Goal: Task Accomplishment & Management: Use online tool/utility

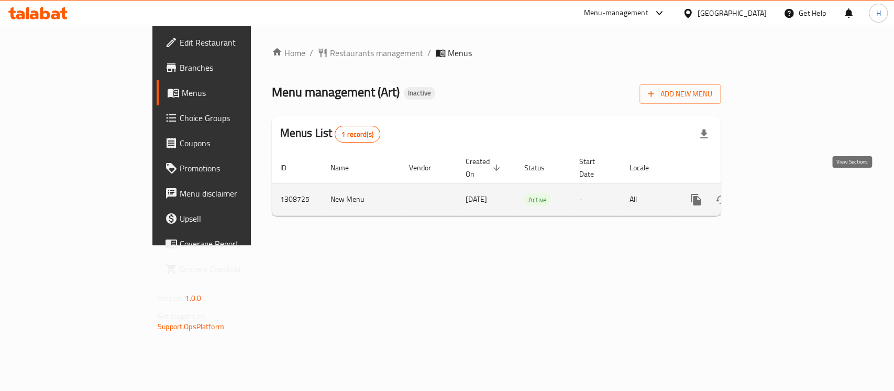
click at [777, 193] on icon "enhanced table" at bounding box center [771, 199] width 13 height 13
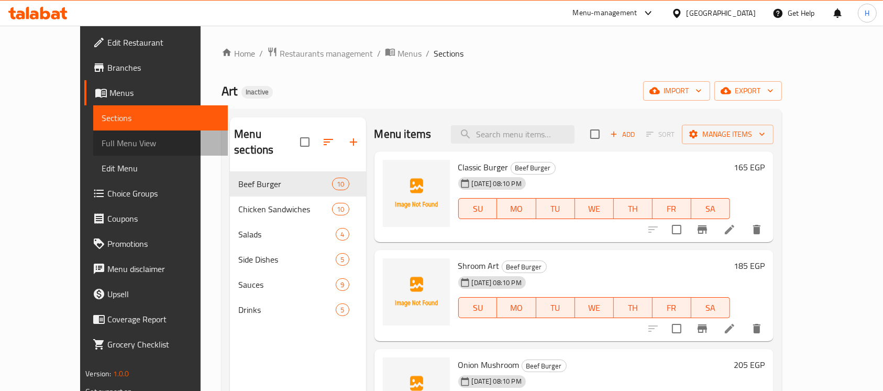
click at [102, 140] on span "Full Menu View" at bounding box center [161, 143] width 118 height 13
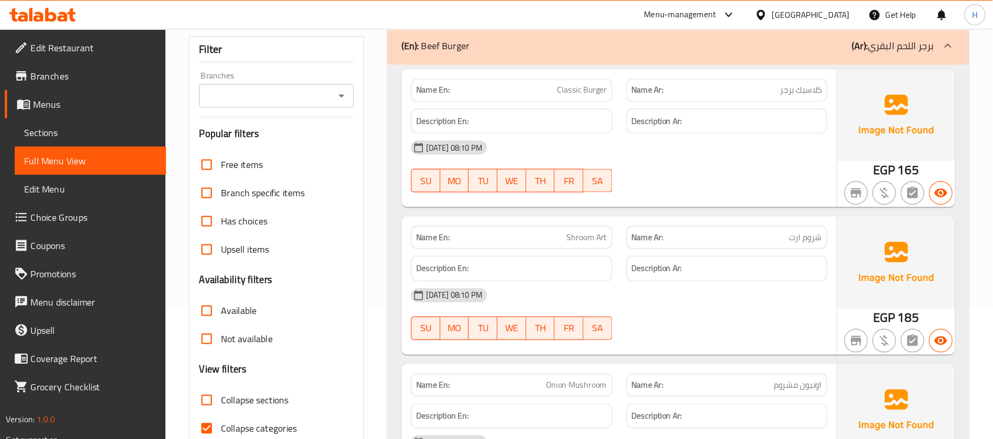
scroll to position [209, 0]
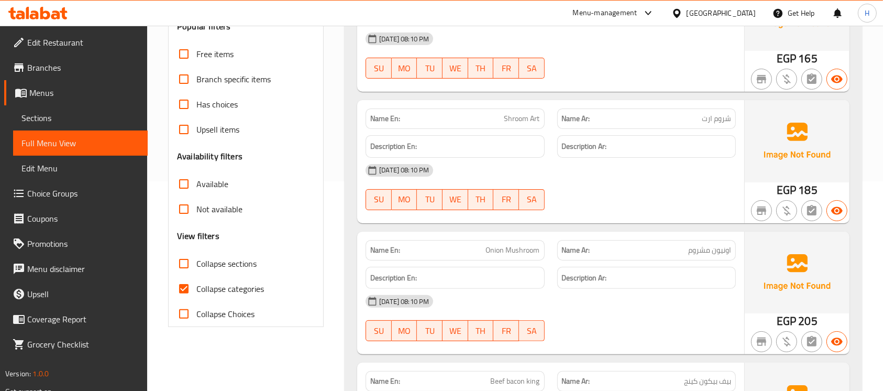
click at [241, 292] on span "Collapse categories" at bounding box center [230, 288] width 68 height 13
click at [196, 292] on input "Collapse categories" at bounding box center [183, 288] width 25 height 25
checkbox input "false"
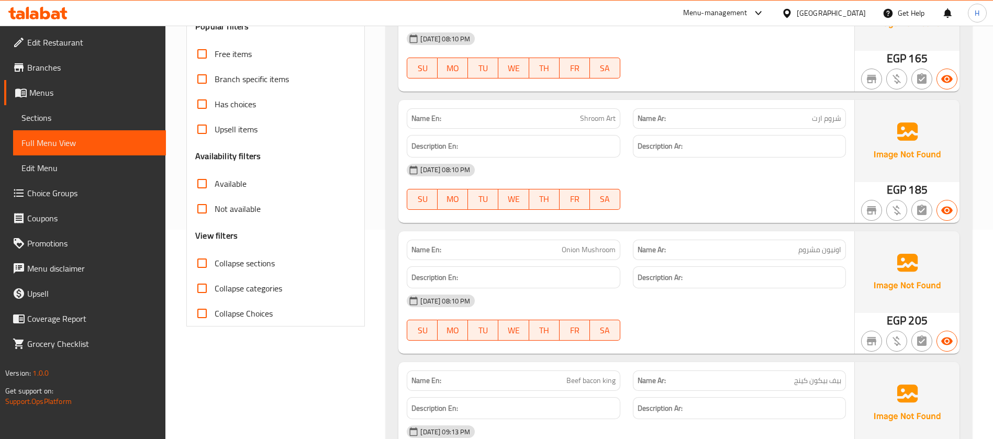
drag, startPoint x: 782, startPoint y: 1, endPoint x: 648, endPoint y: 144, distance: 196.3
click at [621, 168] on div "[DATE] 08:10 PM" at bounding box center [627, 170] width 452 height 25
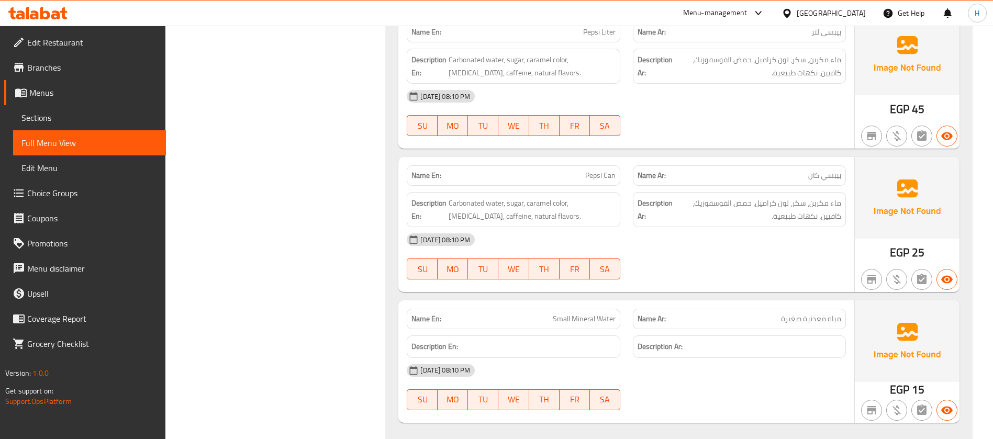
scroll to position [2741, 0]
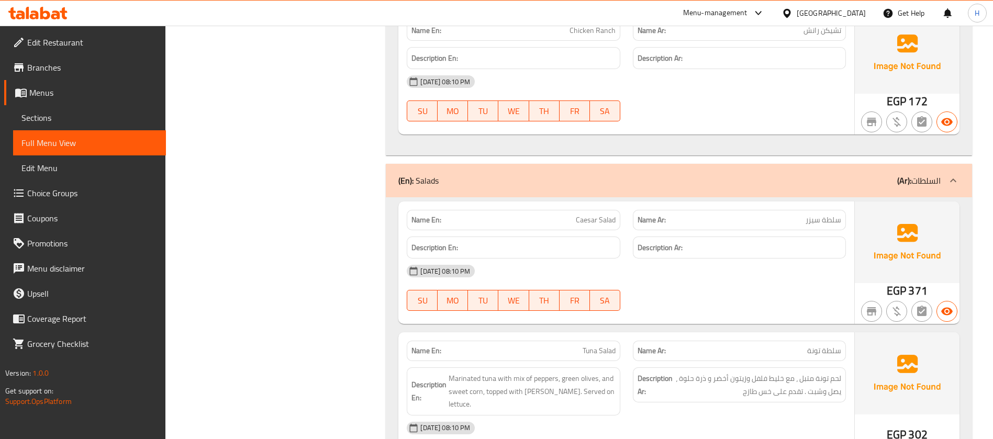
click at [121, 114] on span "Sections" at bounding box center [89, 118] width 136 height 13
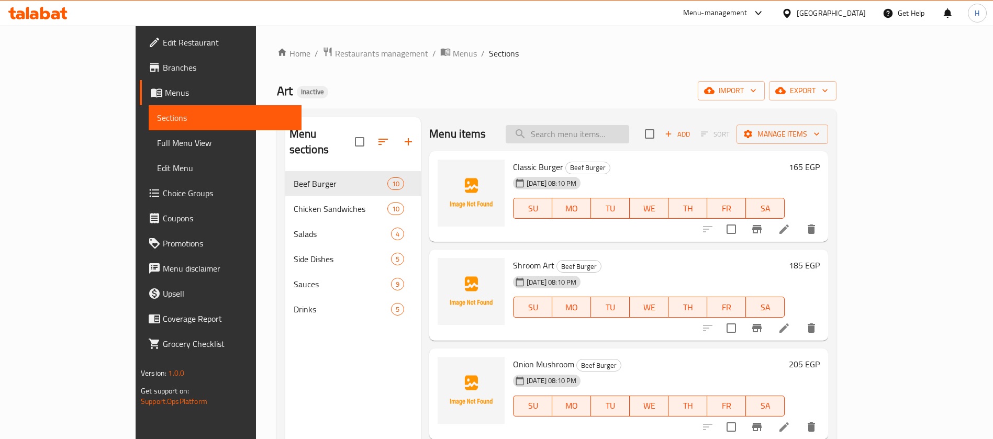
click at [609, 140] on input "search" at bounding box center [568, 134] width 124 height 18
paste input "Caesar Salad"
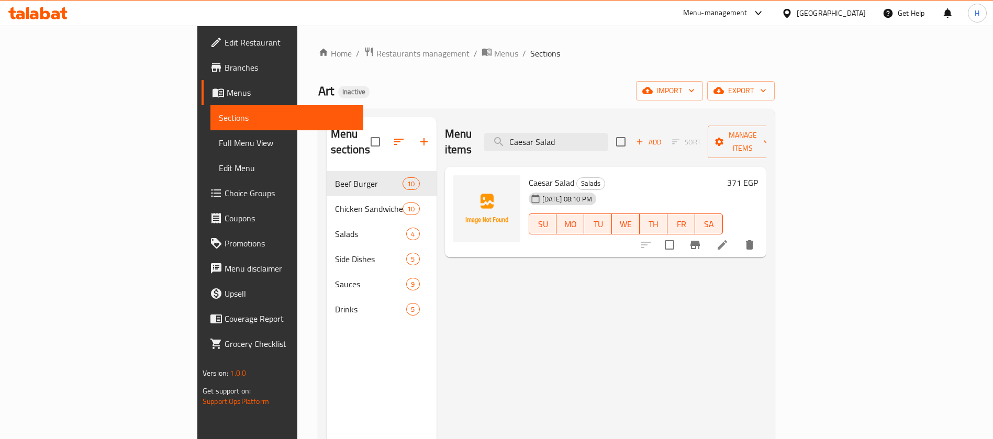
type input "Caesar Salad"
click at [727, 240] on icon at bounding box center [722, 244] width 9 height 9
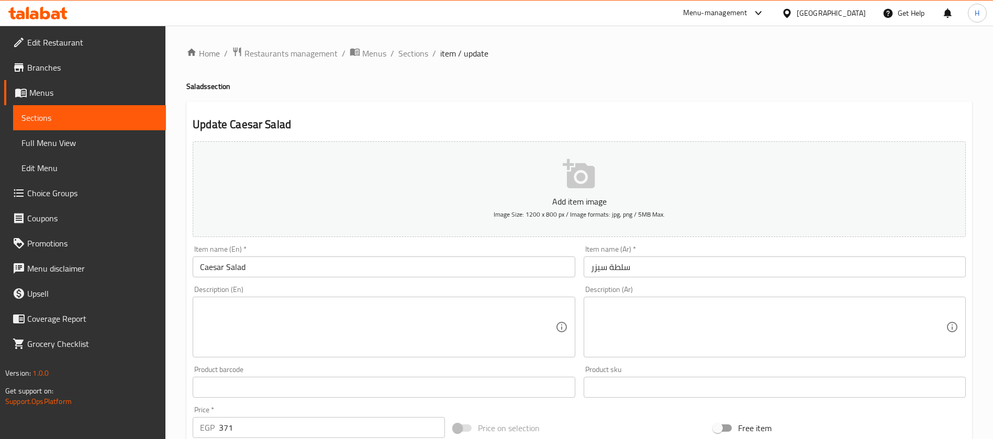
click at [646, 329] on textarea at bounding box center [768, 328] width 355 height 50
paste textarea "إختيارك من دجاج أو جمبري أوراق خس طازجة متبلة بصلصة سيزر . وجبنة بارميزان مبشور…"
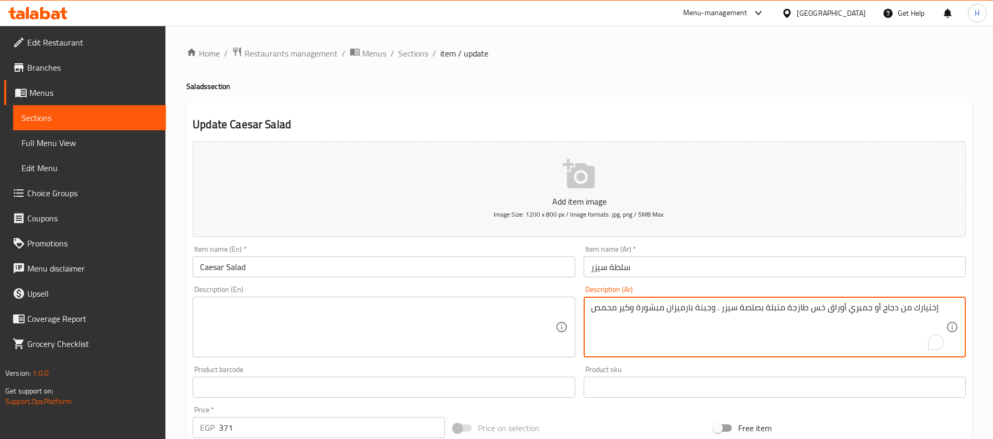
type textarea "إختيارك من دجاج أو جمبري أوراق خس طازجة متبلة بصلصة سيزر . وجبنة بارميزان مبشور…"
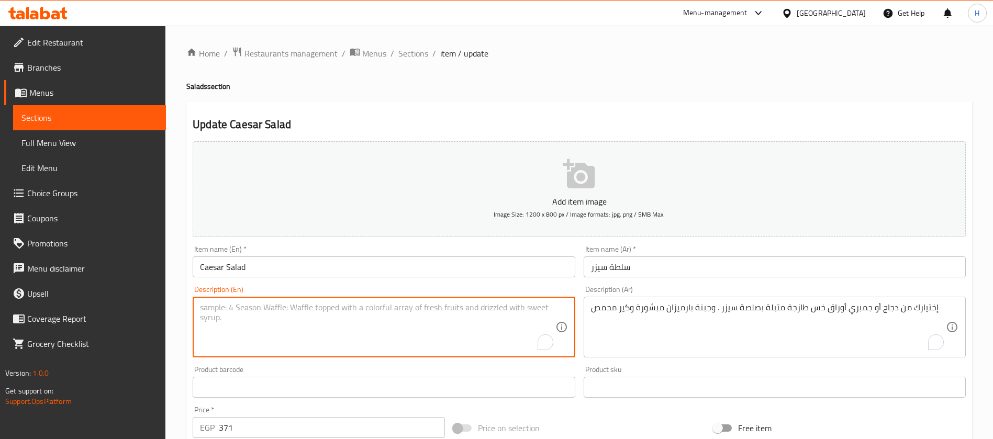
click at [438, 305] on textarea "To enrich screen reader interactions, please activate Accessibility in Grammarl…" at bounding box center [377, 328] width 355 height 50
paste textarea "Your choice of chicken or shrimp, fresh lettuce dressed with Caesar dressing, g…"
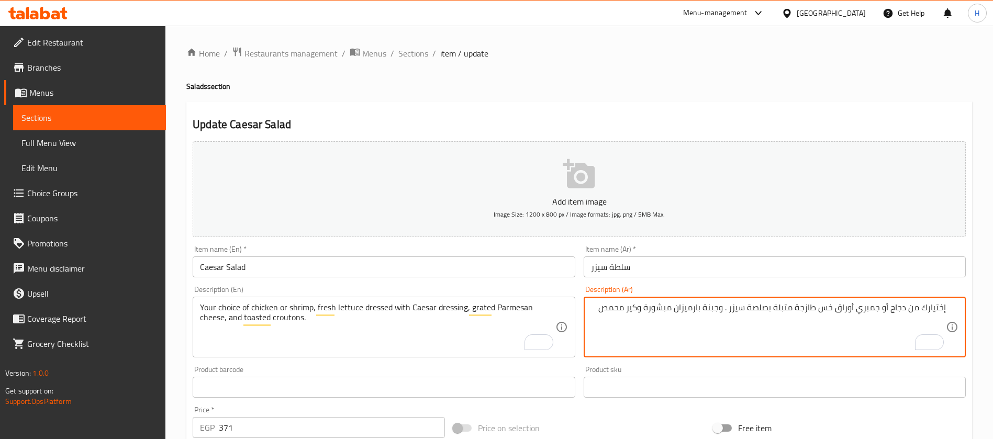
click at [636, 308] on textarea "إختيارك من دجاج أو جمبري أوراق خس طازجة متبلة بصلصة سيزر . وجبنة بارميزان مبشور…" at bounding box center [768, 328] width 355 height 50
click at [635, 308] on textarea "إختيارك من دجاج أو جمبري أوراق خس طازجة متبلة بصلصة سيزر . وجبنة بارميزان مبشور…" at bounding box center [768, 328] width 355 height 50
drag, startPoint x: 603, startPoint y: 307, endPoint x: 644, endPoint y: 314, distance: 42.4
click at [644, 314] on textarea "إختيارك من دجاج أو جمبري أوراق خس طازجة متبلة بصلصة سيزر . وجبنة بارميزان مبشور…" at bounding box center [768, 328] width 355 height 50
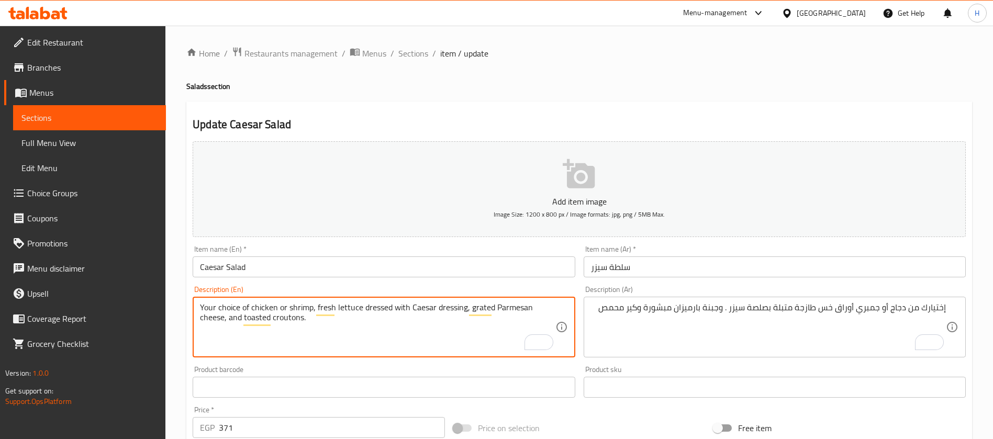
click at [295, 318] on textarea "Your choice of chicken or shrimp, fresh lettuce dressed with Caesar dressing, g…" at bounding box center [377, 328] width 355 height 50
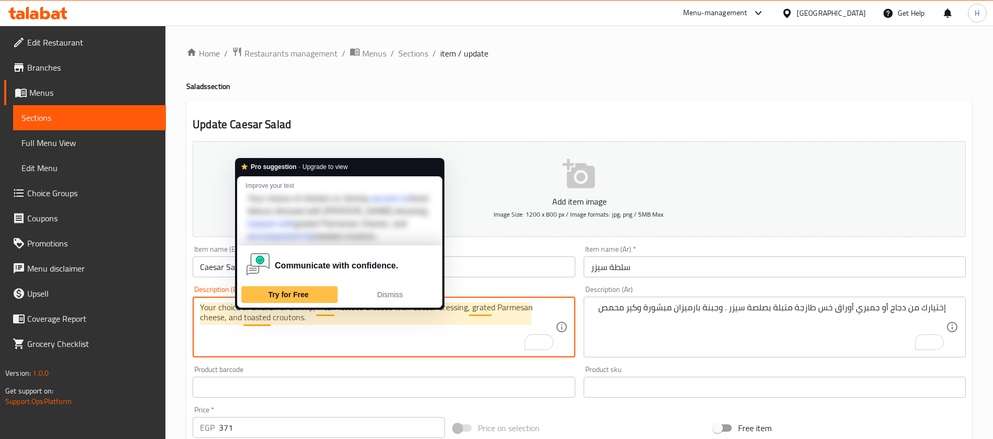
click at [291, 323] on textarea "Your choice of chicken or shrimp, fresh lettuce dressed with Caesar dressing, g…" at bounding box center [377, 328] width 355 height 50
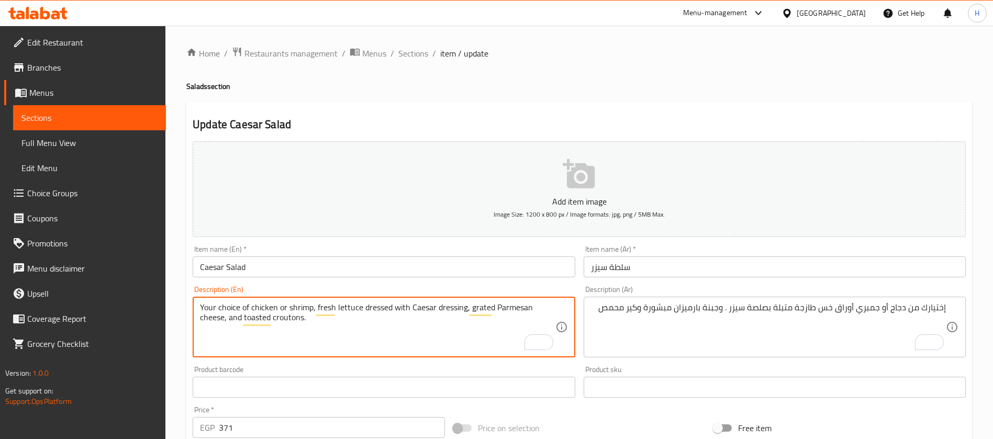
click at [291, 323] on textarea "Your choice of chicken or shrimp, fresh lettuce dressed with Caesar dressing, g…" at bounding box center [377, 328] width 355 height 50
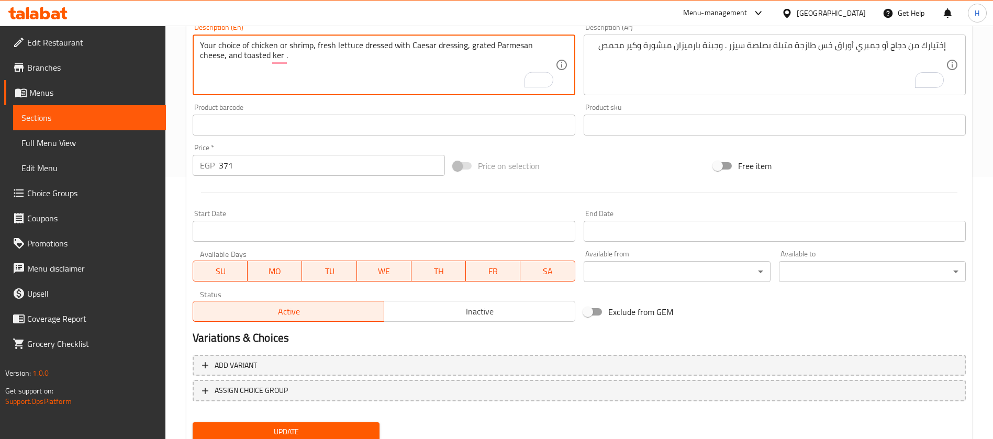
scroll to position [301, 0]
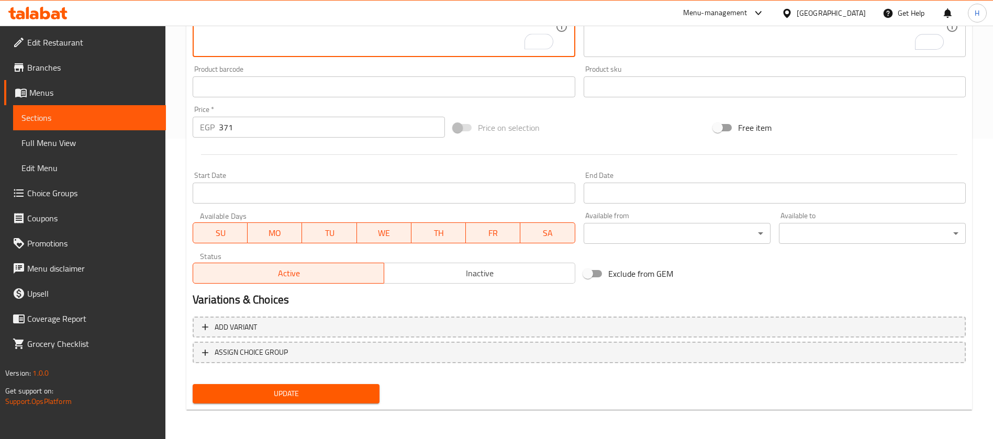
type textarea "Your choice of chicken or shrimp, fresh lettuce dressed with Caesar dressing, g…"
click at [297, 390] on span "Update" at bounding box center [286, 393] width 170 height 13
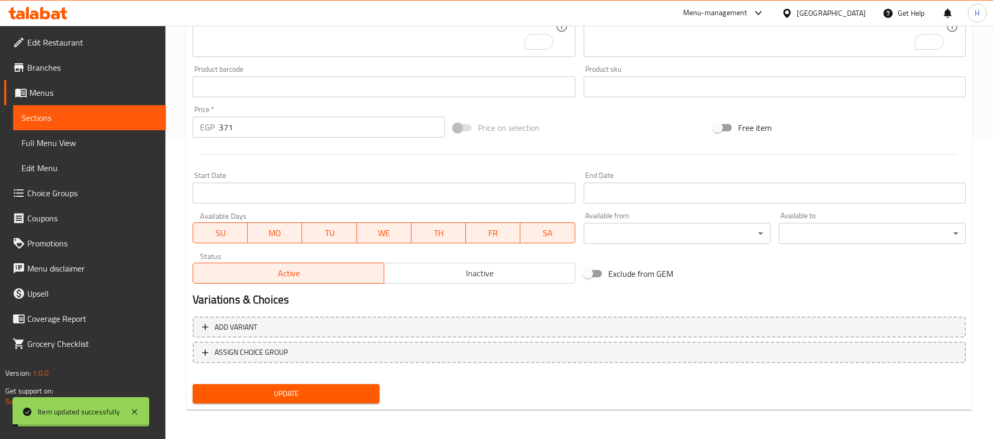
click at [315, 329] on span "Add variant" at bounding box center [579, 327] width 754 height 13
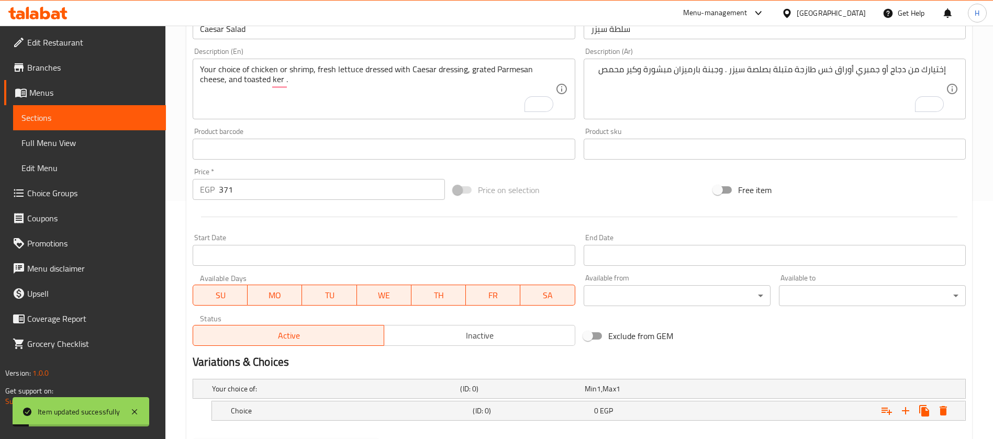
scroll to position [215, 0]
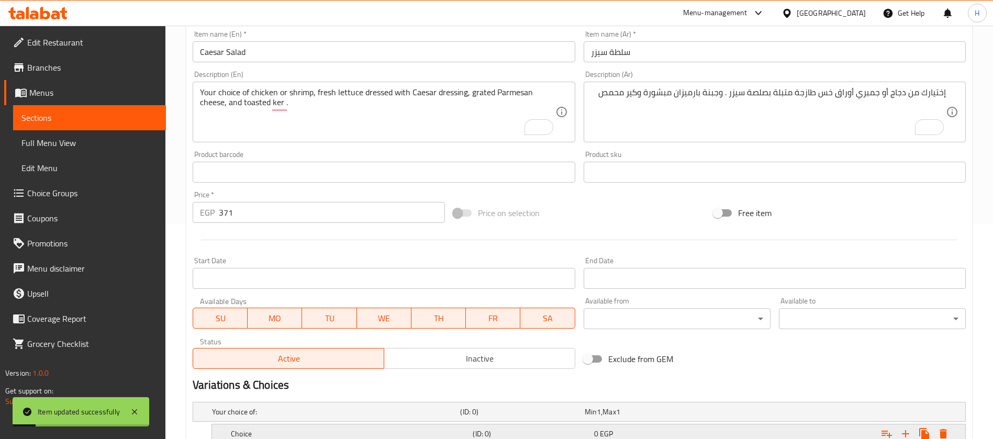
click at [323, 390] on div "Choice" at bounding box center [350, 434] width 242 height 15
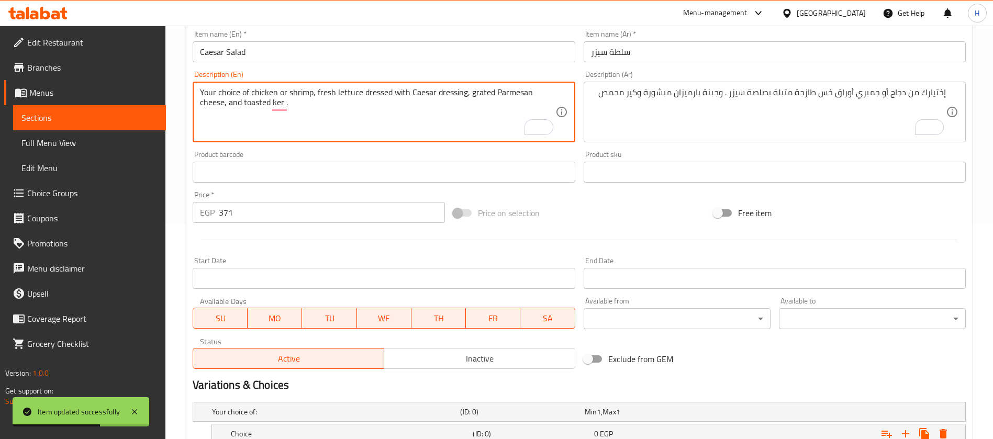
click at [250, 91] on textarea "Your choice of chicken or shrimp, fresh lettuce dressed with Caesar dressing, g…" at bounding box center [377, 112] width 355 height 50
click at [264, 90] on textarea "Your choice of chicken or shrimp, fresh lettuce dressed with Caesar dressing, g…" at bounding box center [377, 112] width 355 height 50
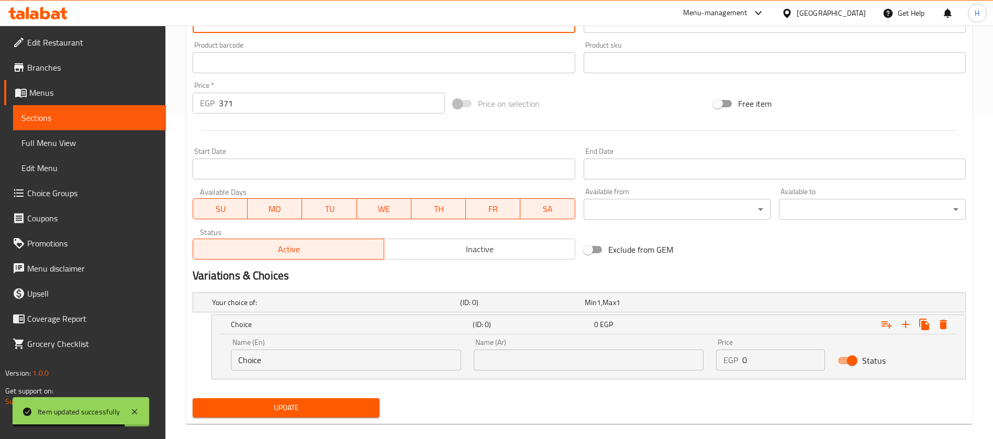
scroll to position [339, 0]
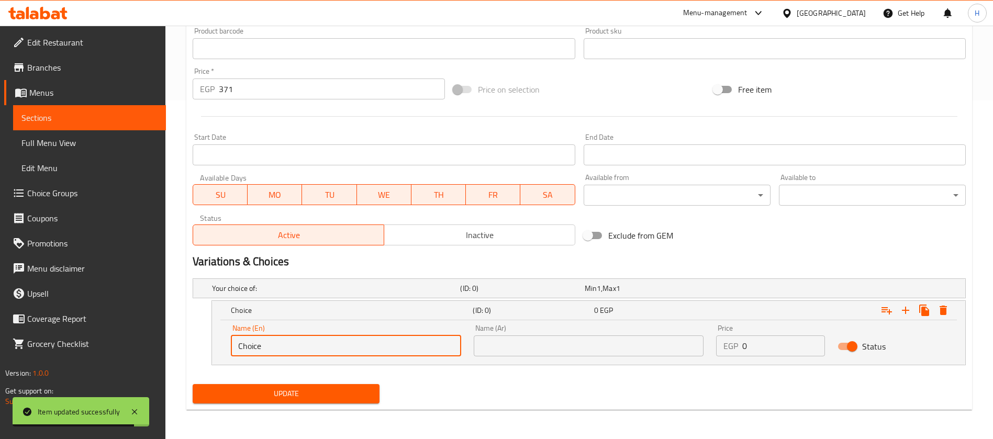
click at [303, 343] on input "Choice" at bounding box center [346, 346] width 230 height 21
click at [302, 344] on input "Choice" at bounding box center [346, 346] width 230 height 21
paste input "chicken"
click at [325, 350] on input "Choicechicken" at bounding box center [346, 346] width 230 height 21
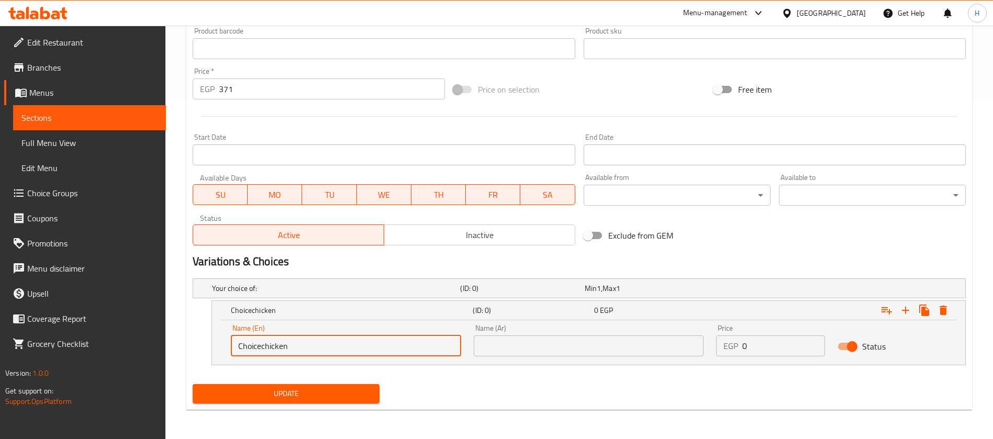
click at [324, 350] on input "Choicechicken" at bounding box center [346, 346] width 230 height 21
click at [338, 348] on input "Choicechicken" at bounding box center [346, 346] width 230 height 21
paste input "text"
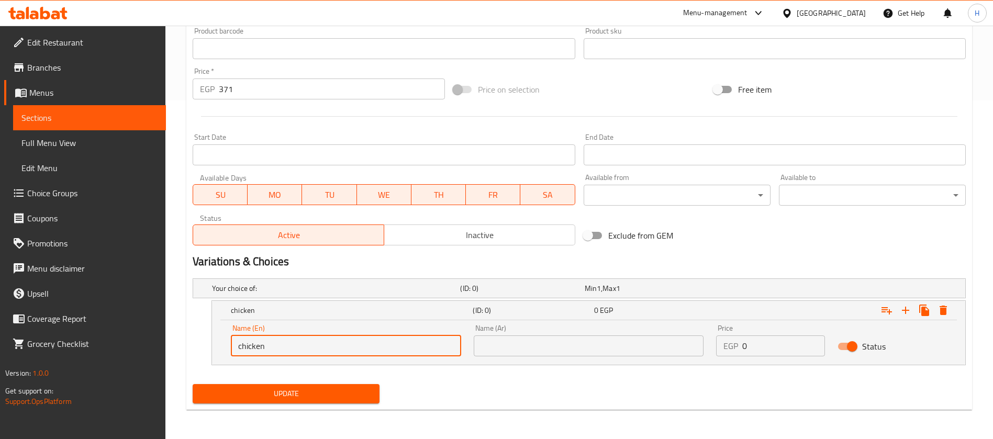
type input "chicken"
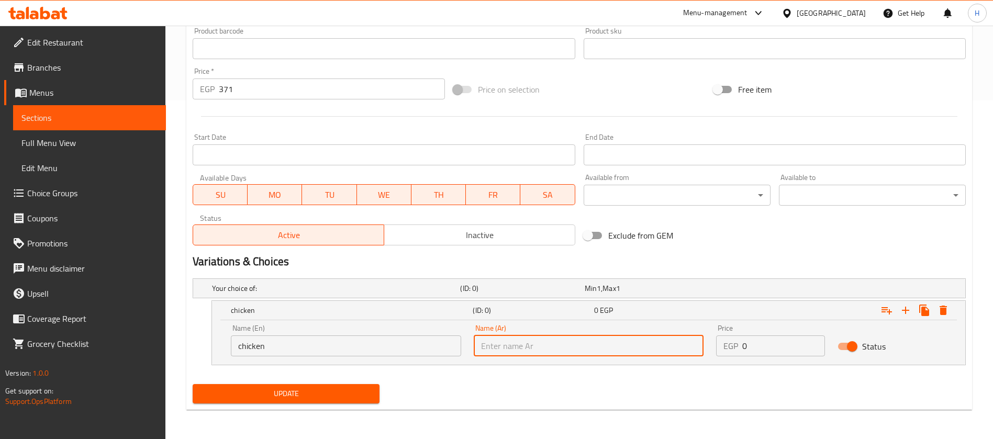
click at [546, 346] on input "text" at bounding box center [589, 346] width 230 height 21
type input "دجاج"
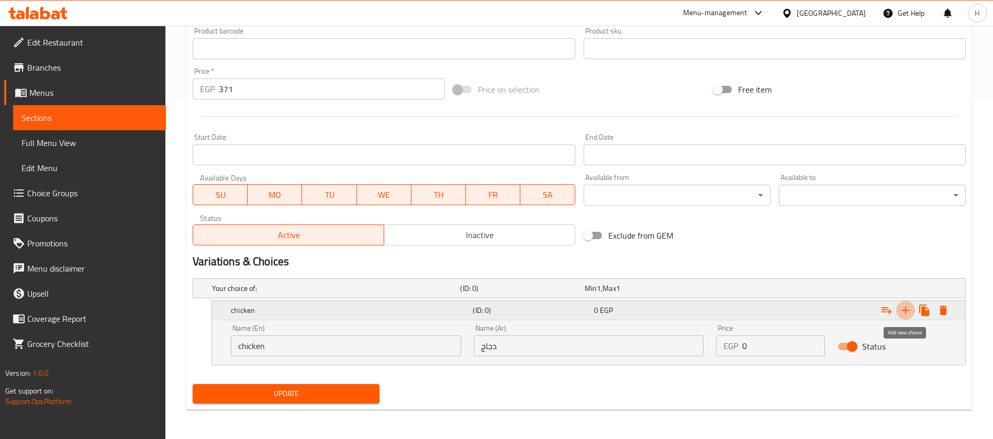
click at [893, 308] on icon "Expand" at bounding box center [905, 310] width 13 height 13
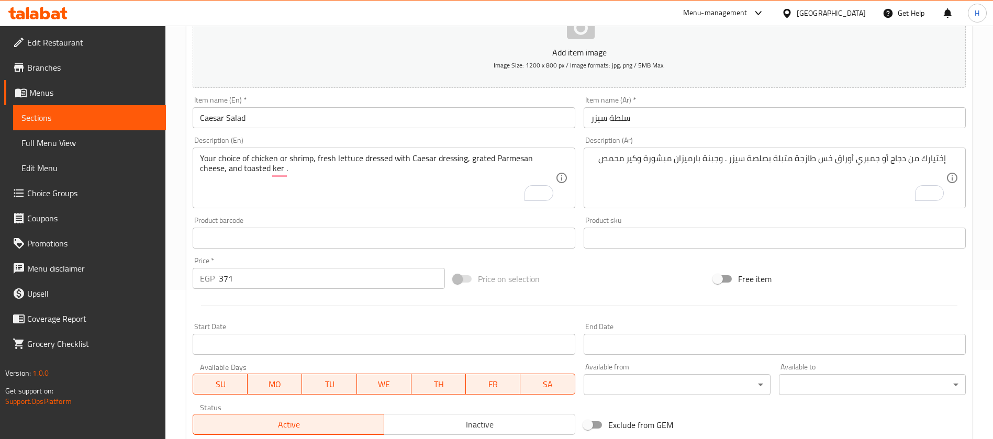
scroll to position [25, 0]
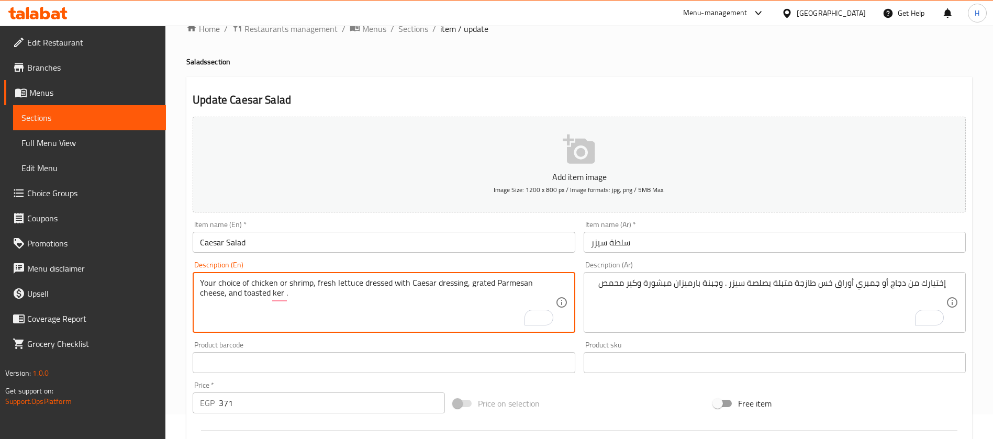
click at [301, 283] on textarea "Your choice of chicken or shrimp, fresh lettuce dressed with Caesar dressing, g…" at bounding box center [377, 303] width 355 height 50
click at [300, 283] on textarea "Your choice of chicken or shrimp, fresh lettuce dressed with Caesar dressing, g…" at bounding box center [377, 303] width 355 height 50
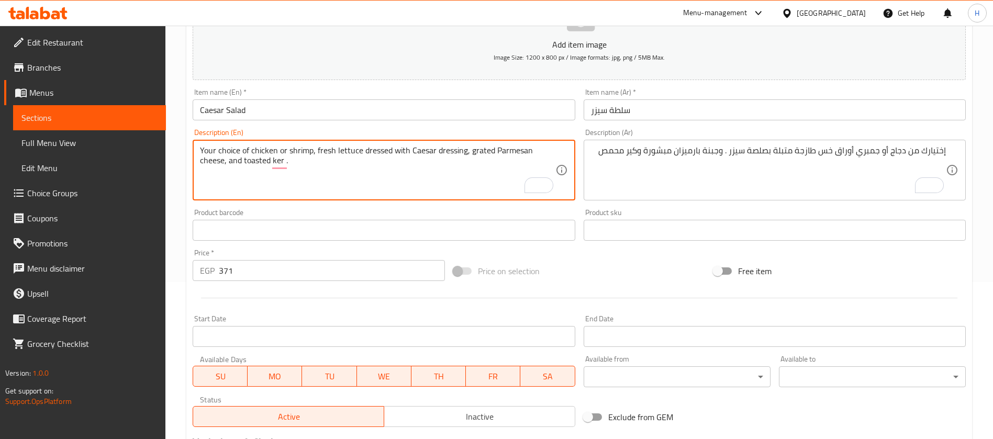
scroll to position [369, 0]
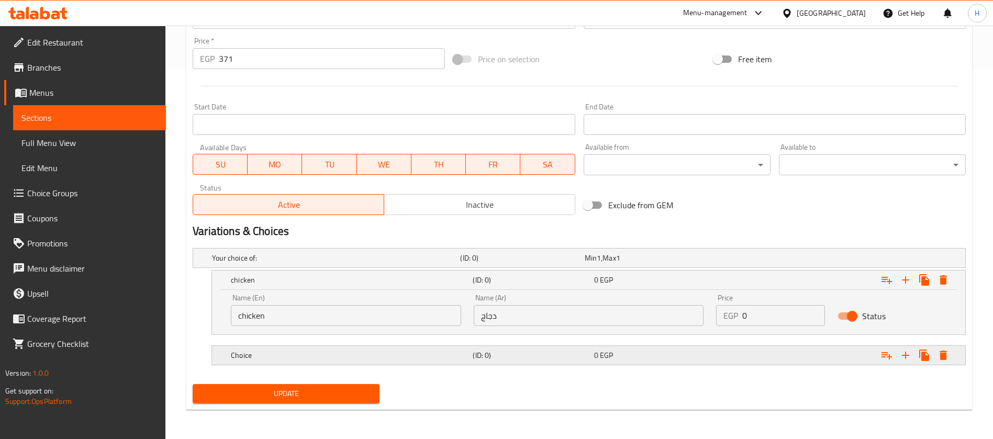
click at [281, 351] on h5 "Choice" at bounding box center [350, 355] width 238 height 10
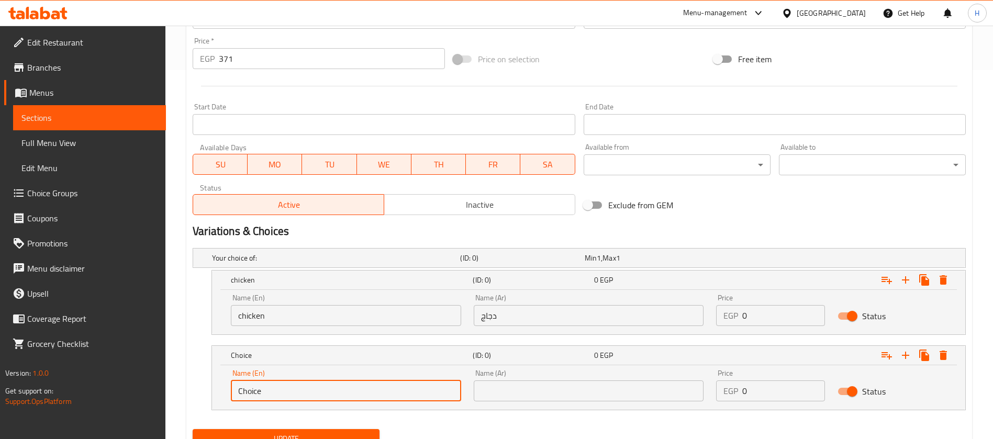
click at [279, 390] on input "Choice" at bounding box center [346, 391] width 230 height 21
paste input "shrimp"
type input "shrimp"
click at [525, 385] on input "text" at bounding box center [589, 391] width 230 height 21
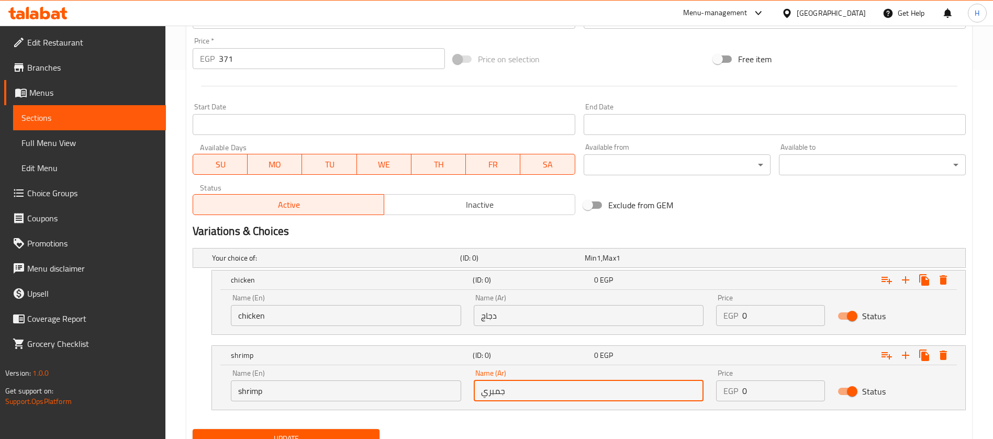
type input "جمبري"
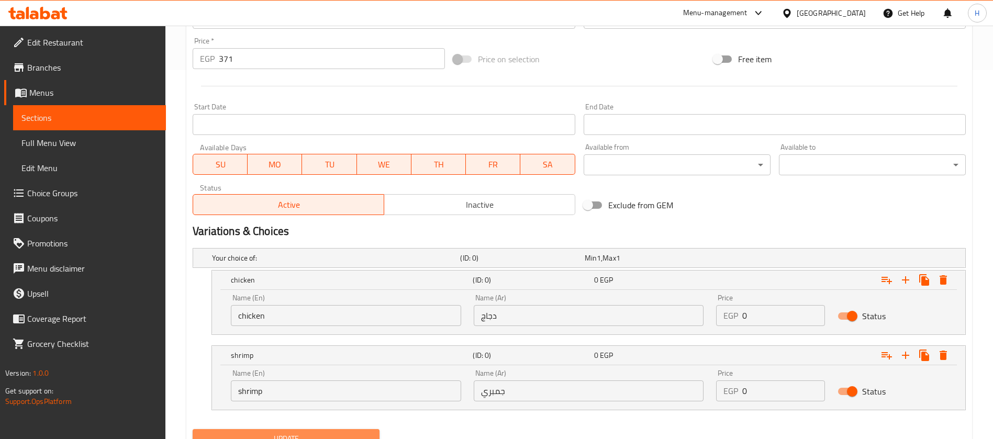
click at [370, 390] on span "Update" at bounding box center [286, 438] width 170 height 13
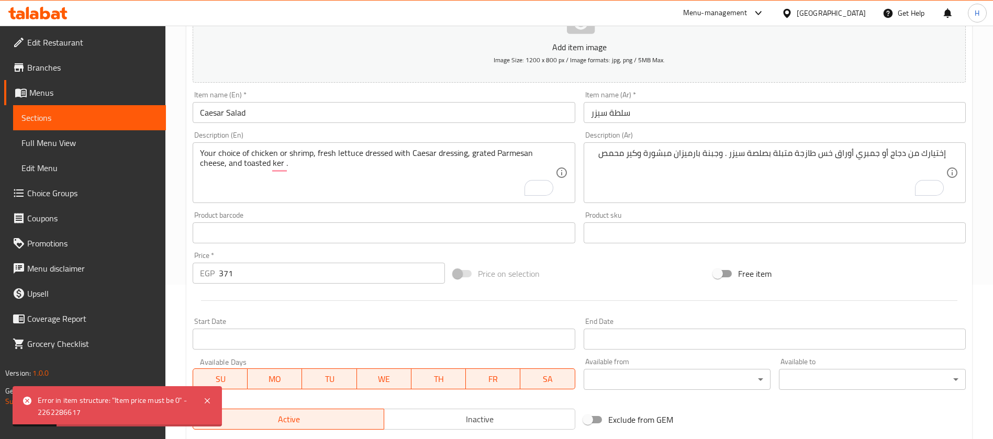
scroll to position [157, 0]
click at [107, 114] on span "Sections" at bounding box center [89, 118] width 136 height 13
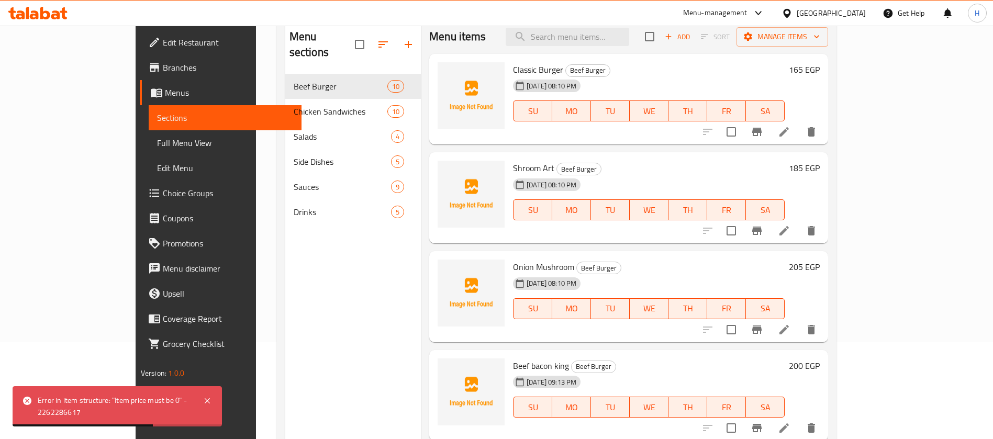
scroll to position [68, 0]
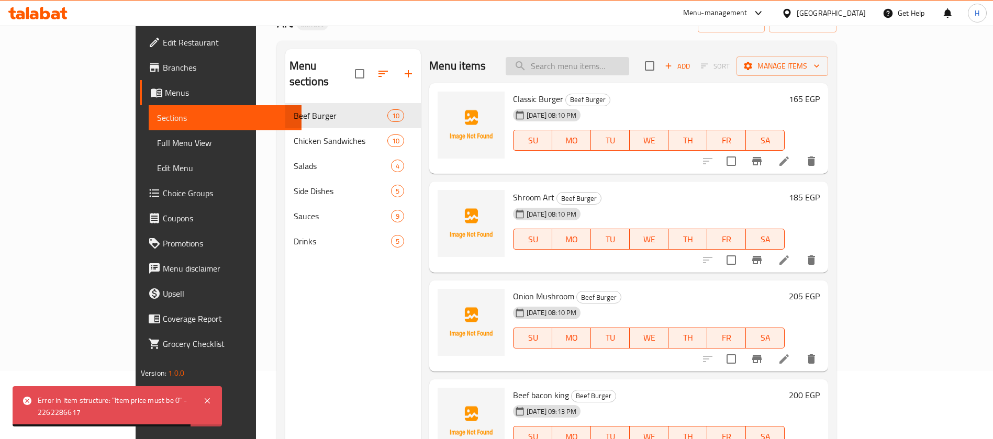
click at [595, 63] on input "search" at bounding box center [568, 66] width 124 height 18
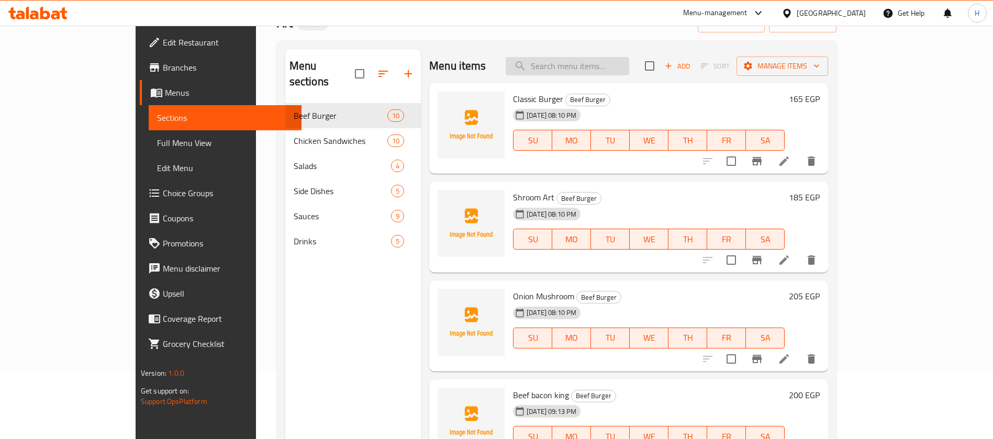
click at [623, 65] on input "search" at bounding box center [568, 66] width 124 height 18
paste input "Caesar Salad"
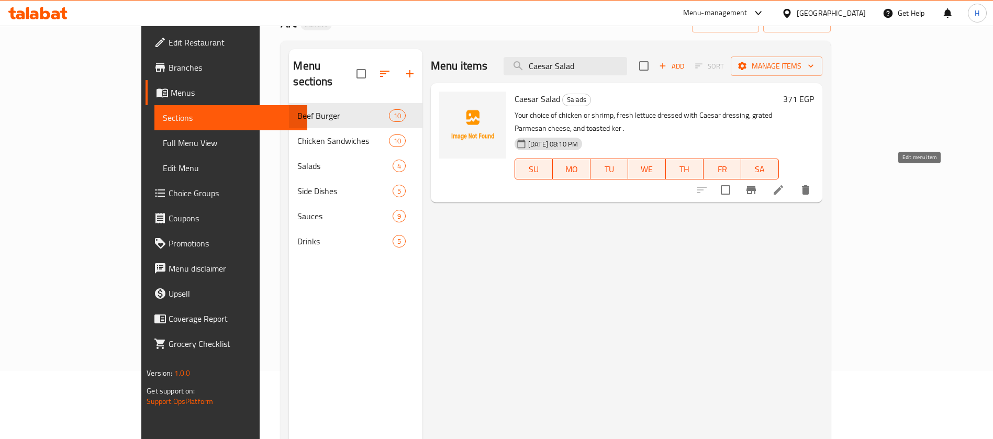
type input "Caesar Salad"
click at [785, 184] on icon at bounding box center [778, 190] width 13 height 13
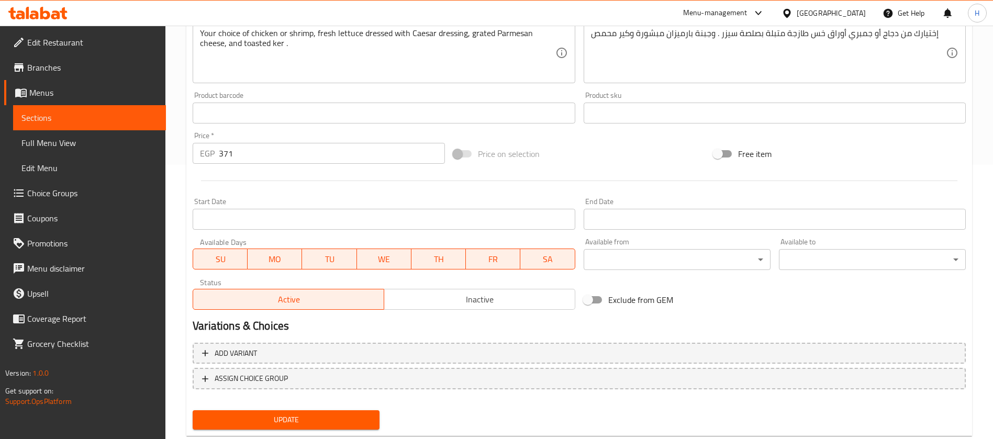
scroll to position [301, 0]
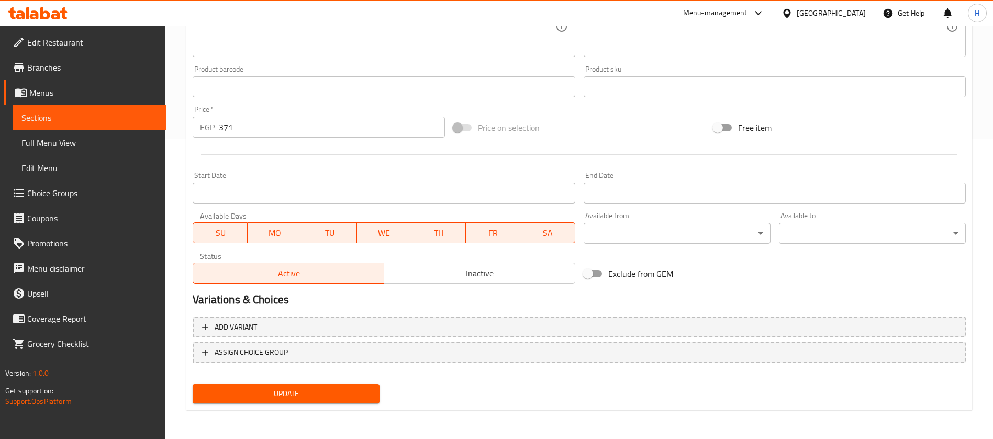
click at [123, 116] on span "Sections" at bounding box center [89, 118] width 136 height 13
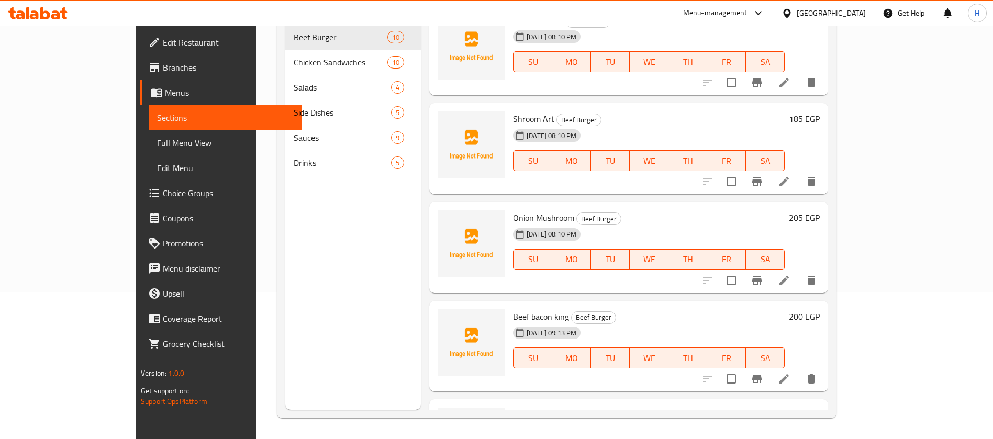
scroll to position [147, 0]
click at [163, 190] on span "Choice Groups" at bounding box center [228, 193] width 130 height 13
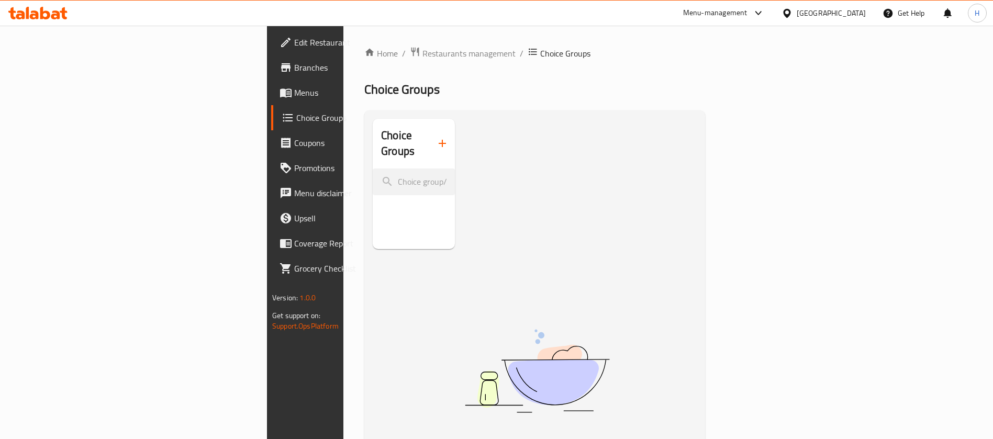
click at [373, 134] on div "Choice Groups" at bounding box center [414, 144] width 82 height 50
click at [373, 135] on div "Choice Groups" at bounding box center [414, 144] width 82 height 50
click at [430, 135] on button "button" at bounding box center [442, 143] width 25 height 25
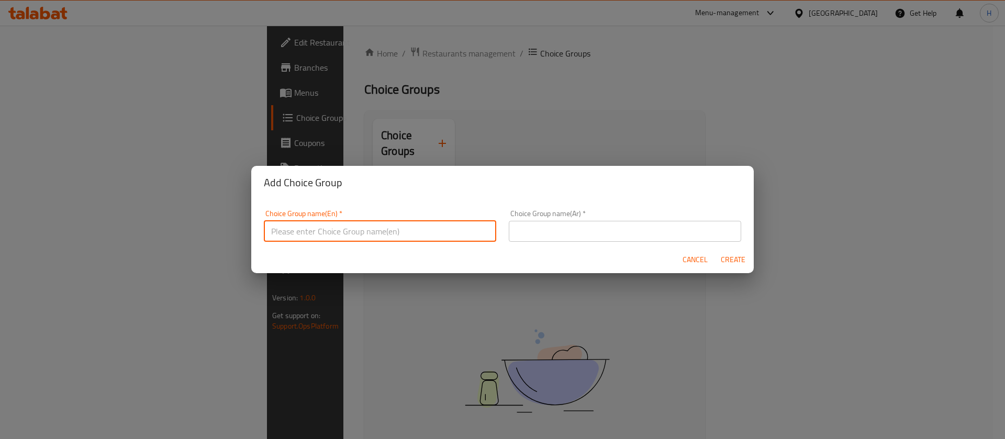
click at [395, 228] on input "text" at bounding box center [380, 231] width 232 height 21
type input "YOUR choice OF:"
click at [567, 226] on input "text" at bounding box center [625, 231] width 232 height 21
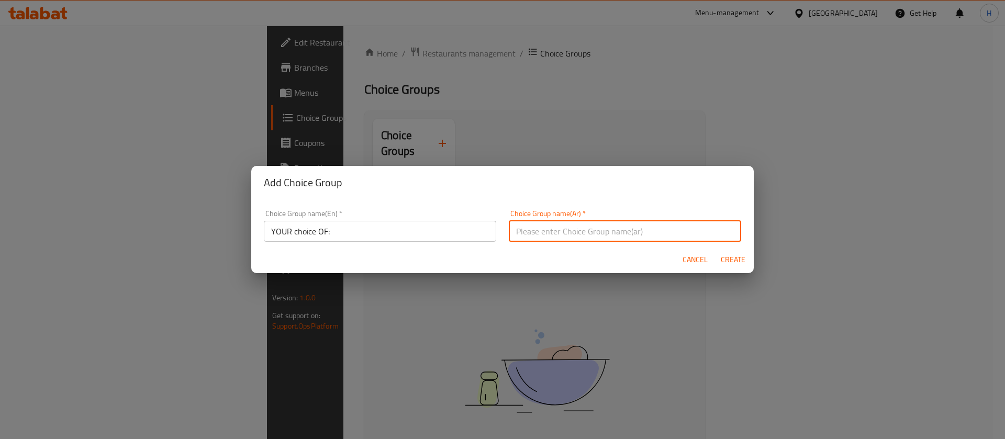
type input "اختيارك من :"
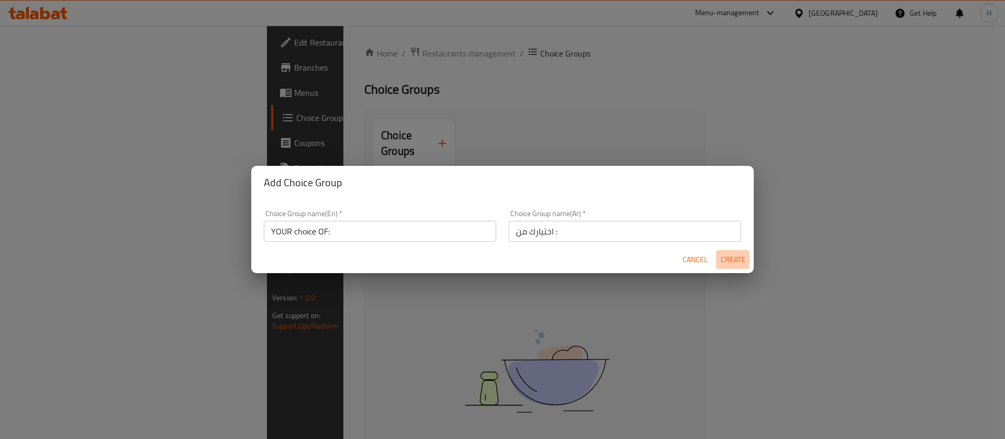
click at [727, 260] on span "Create" at bounding box center [732, 259] width 25 height 13
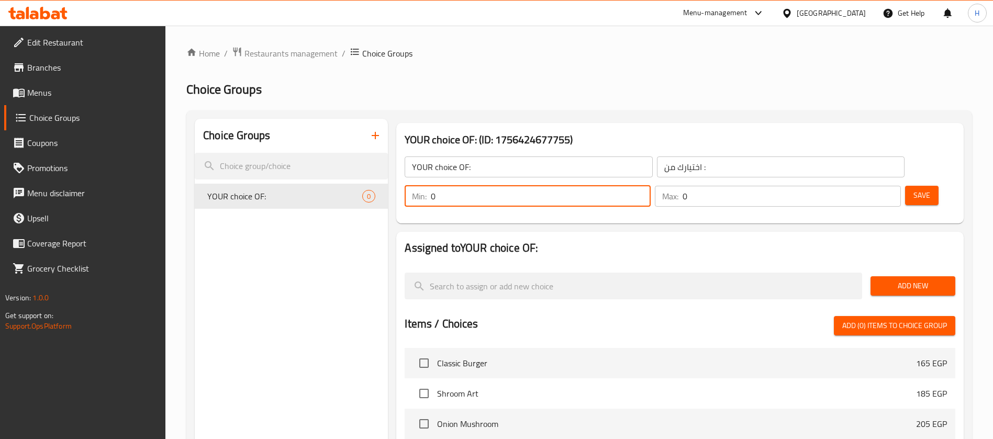
drag, startPoint x: 800, startPoint y: 169, endPoint x: 788, endPoint y: 173, distance: 12.4
click at [651, 186] on div "Min: 0 ​" at bounding box center [528, 196] width 246 height 21
type input "1"
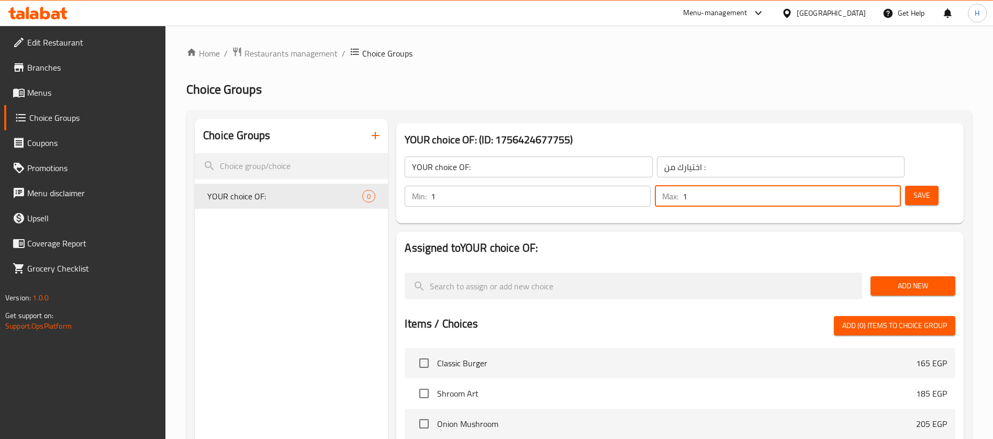
drag, startPoint x: 860, startPoint y: 163, endPoint x: 849, endPoint y: 164, distance: 11.1
type input "1"
click at [849, 186] on input "1" at bounding box center [792, 196] width 218 height 21
click at [893, 276] on button "Add New" at bounding box center [913, 285] width 85 height 19
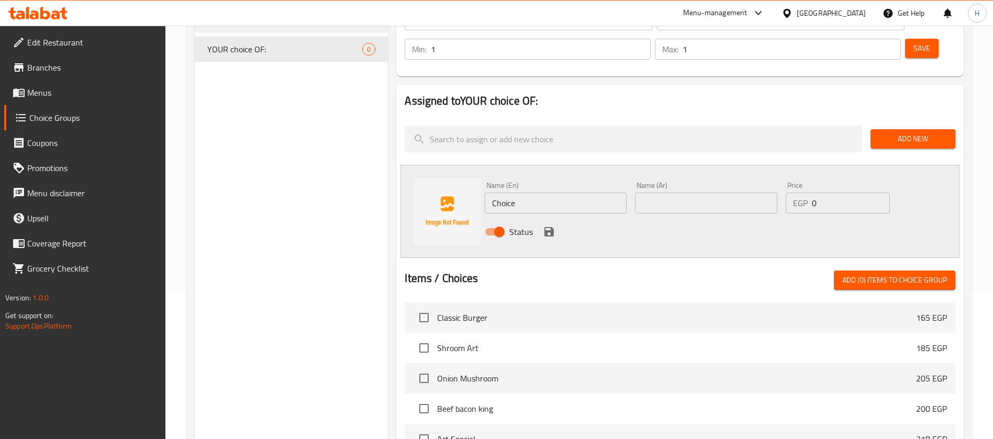
scroll to position [157, 0]
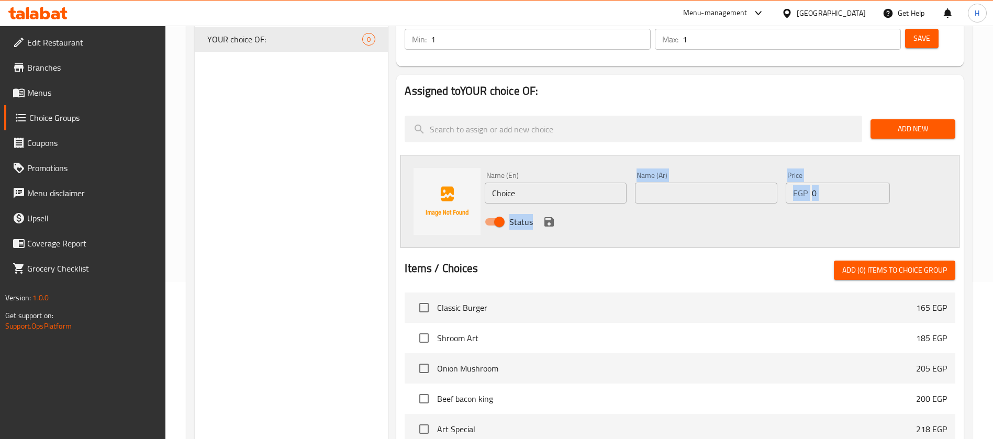
drag, startPoint x: 631, startPoint y: 203, endPoint x: 681, endPoint y: -95, distance: 302.5
click at [681, 0] on html "​ Menu-management [GEOGRAPHIC_DATA] Get Help H Edit Restaurant Branches Menus C…" at bounding box center [496, 62] width 993 height 439
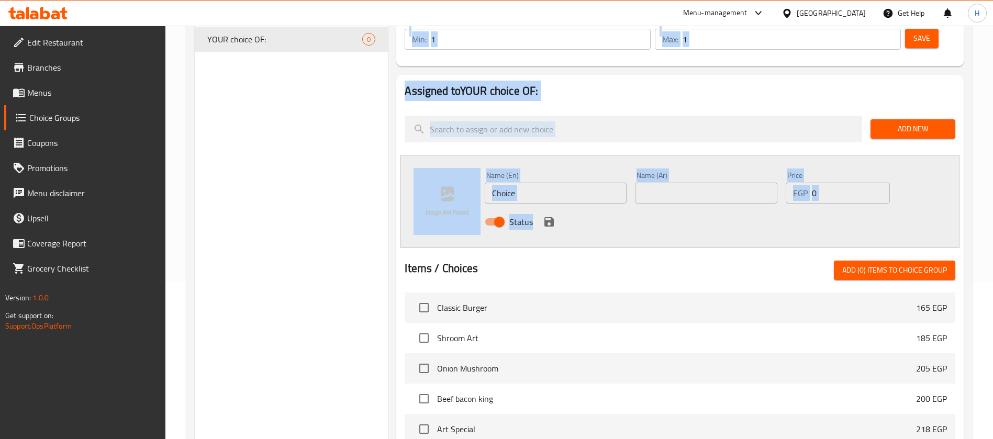
scroll to position [0, 0]
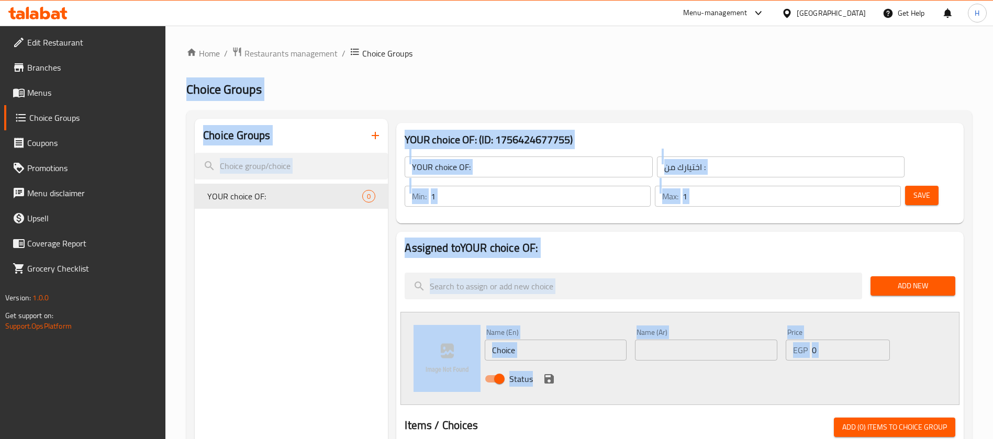
click at [630, 190] on div "YOUR choice OF: ​ اختيارك من : ​ Min: 1 ​ Max: 1 ​ Save" at bounding box center [680, 181] width 559 height 75
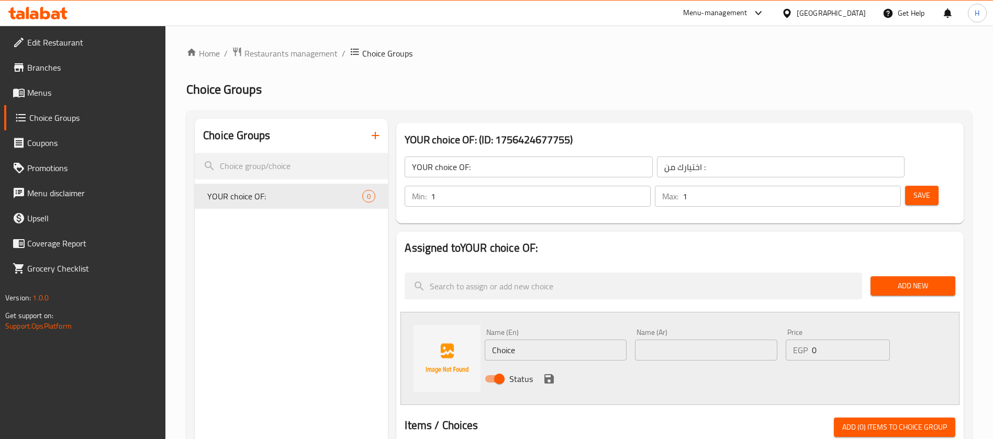
click at [552, 340] on input "Choice" at bounding box center [556, 350] width 142 height 21
click at [551, 340] on input "Choice" at bounding box center [556, 350] width 142 height 21
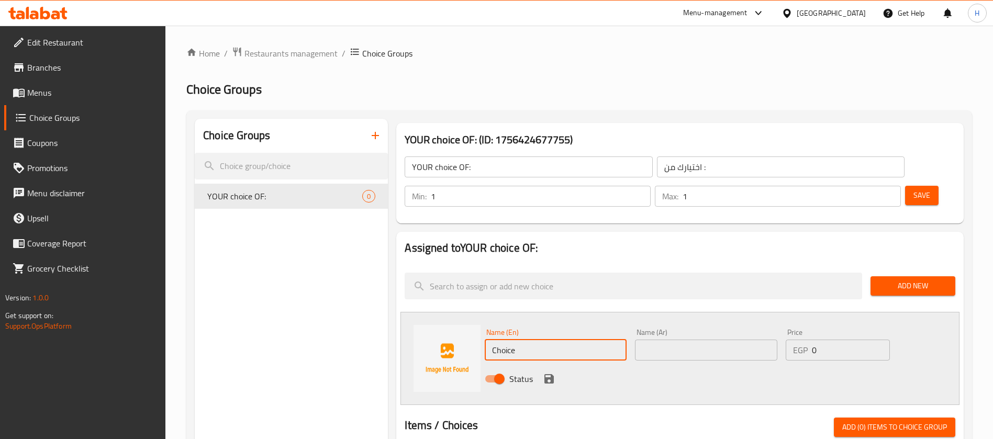
paste input "shrimp"
type input "shrimp"
click at [648, 340] on input "text" at bounding box center [706, 350] width 142 height 21
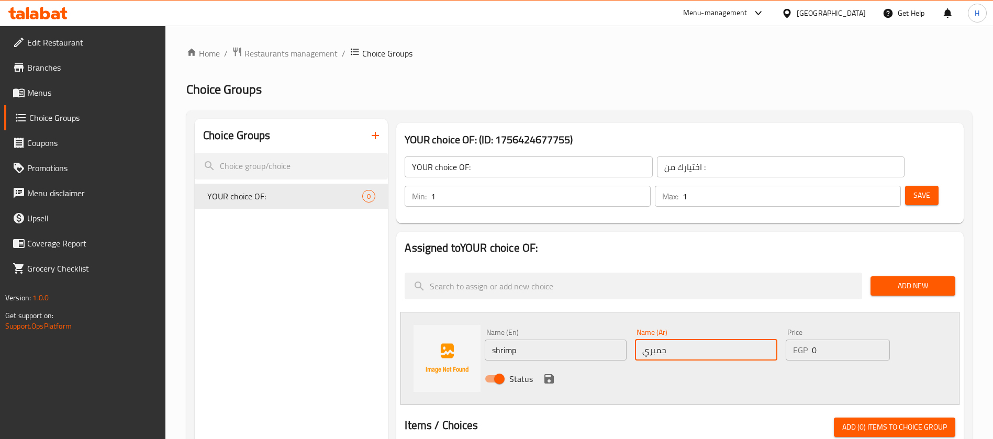
type input "جمبري"
drag, startPoint x: 543, startPoint y: 357, endPoint x: 549, endPoint y: 349, distance: 10.5
click at [544, 365] on div "Status" at bounding box center [706, 379] width 451 height 28
click at [549, 374] on icon "save" at bounding box center [548, 378] width 9 height 9
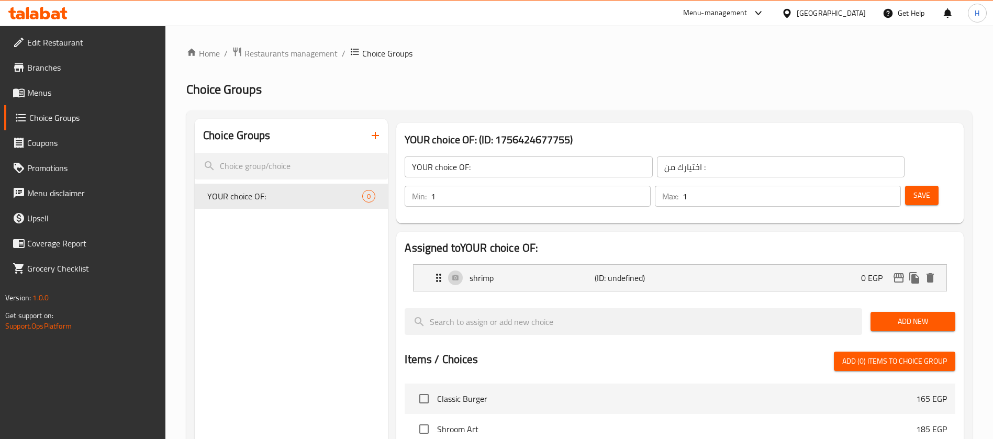
click at [893, 315] on span "Add New" at bounding box center [913, 321] width 68 height 13
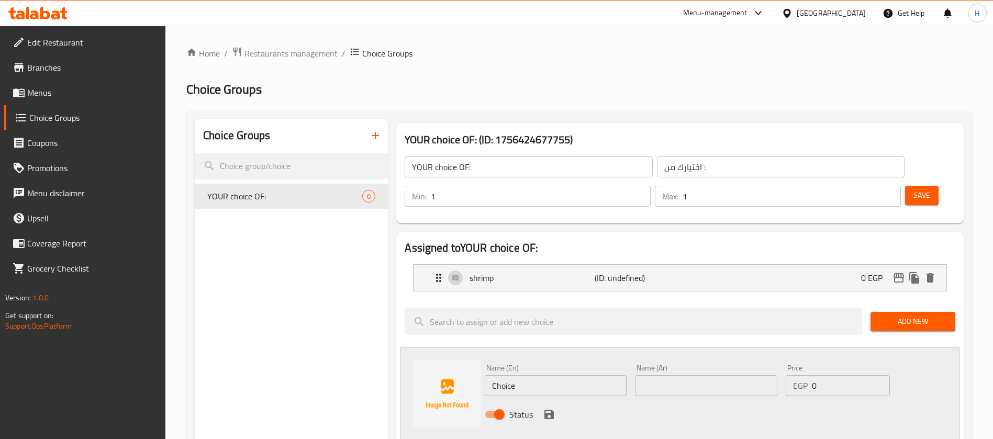
click at [545, 375] on input "Choice" at bounding box center [556, 385] width 142 height 21
drag, startPoint x: 544, startPoint y: 364, endPoint x: 568, endPoint y: 354, distance: 25.4
click at [549, 372] on div "Name (En) Choice Name (En) Name (Ar) Name (Ar) Price EGP 0 Price Status" at bounding box center [706, 394] width 451 height 69
paste input "chicken"
type input "chicken"
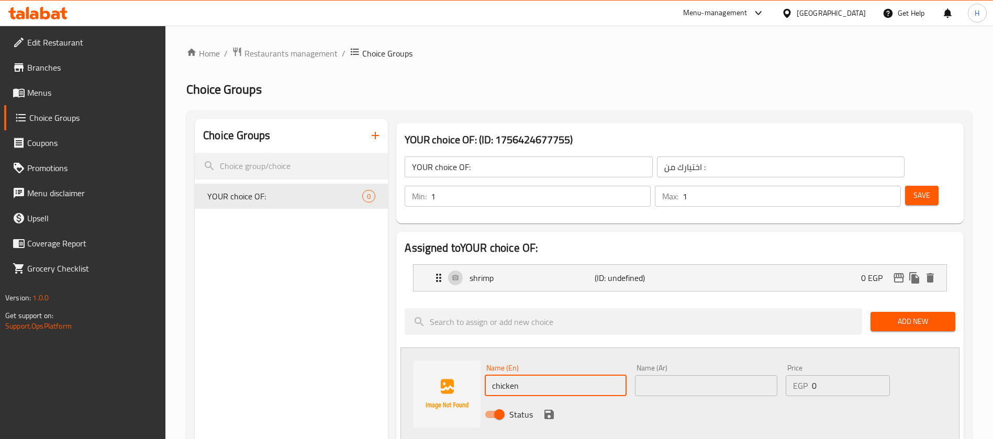
click at [687, 375] on input "text" at bounding box center [706, 385] width 142 height 21
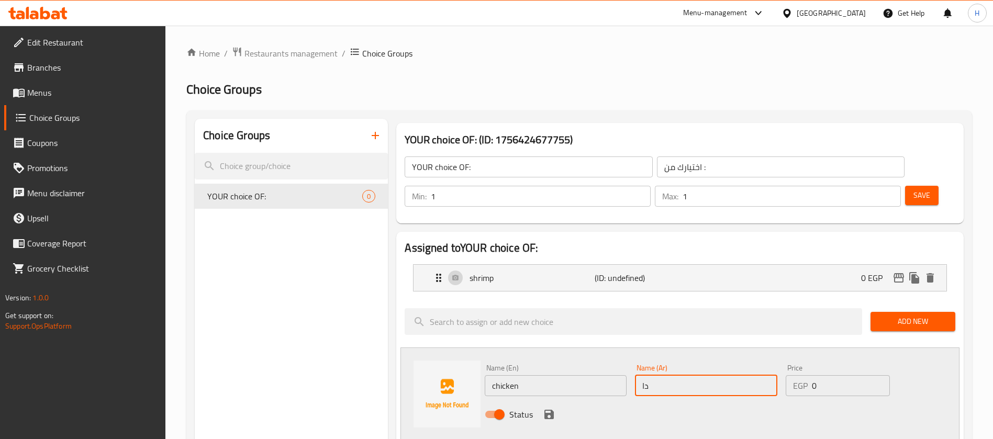
type input "د"
type input "دجاج"
click at [554, 390] on icon "save" at bounding box center [549, 414] width 13 height 13
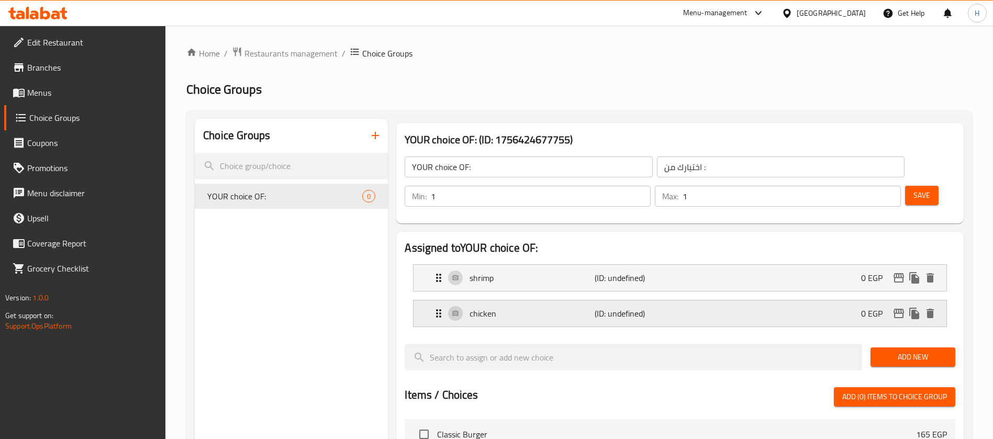
click at [687, 301] on div "chicken (ID: undefined) 0 EGP" at bounding box center [683, 314] width 502 height 26
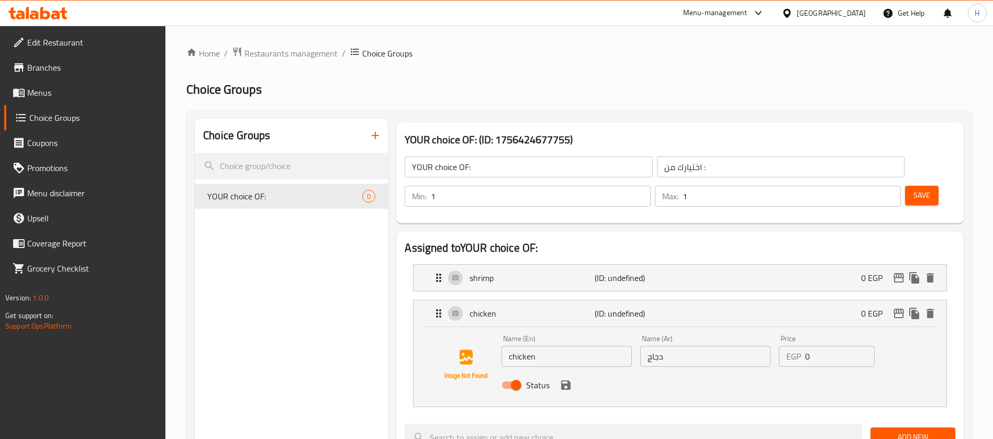
drag, startPoint x: 904, startPoint y: 171, endPoint x: 1005, endPoint y: 165, distance: 100.7
click at [893, 189] on span "Save" at bounding box center [922, 195] width 17 height 13
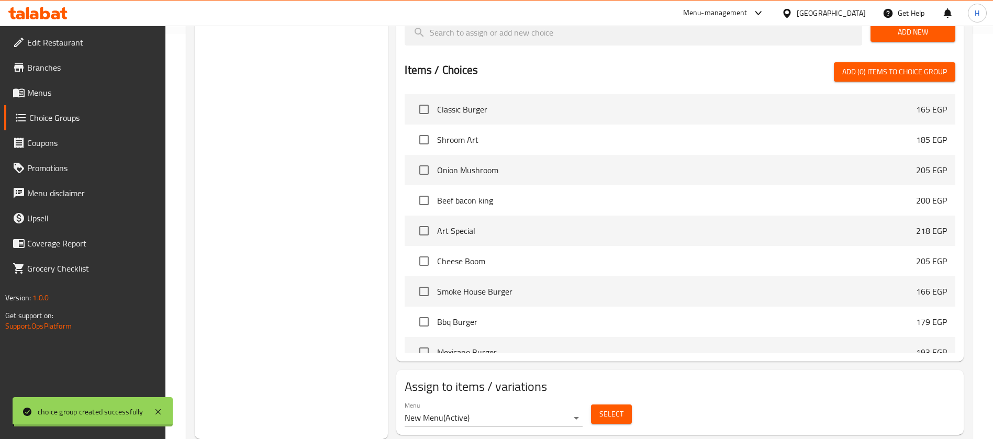
scroll to position [325, 0]
click at [619, 390] on span "Select" at bounding box center [611, 414] width 24 height 13
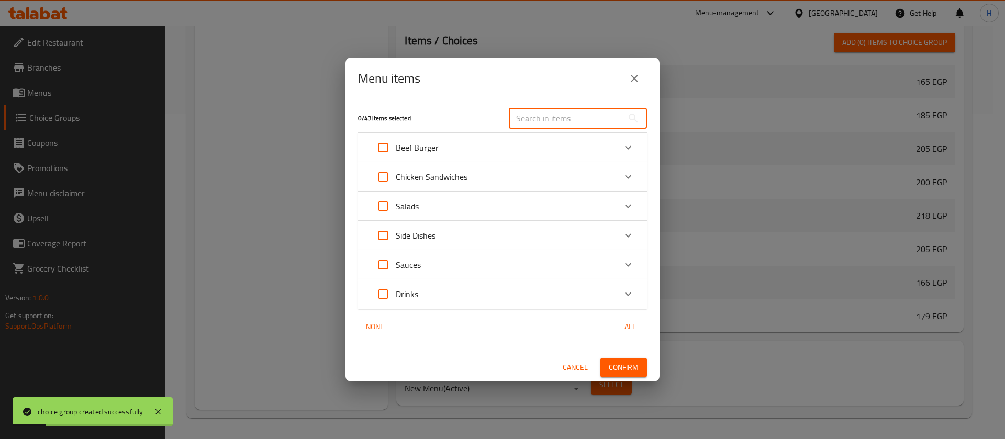
click at [543, 112] on input "text" at bounding box center [566, 118] width 114 height 21
paste input "Caesar Salad"
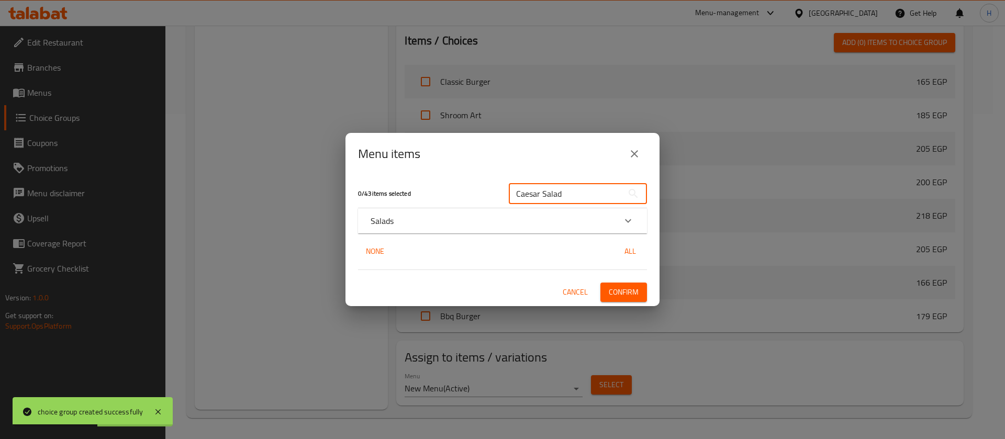
type input "Caesar Salad"
click at [432, 228] on div "Salads" at bounding box center [502, 220] width 289 height 25
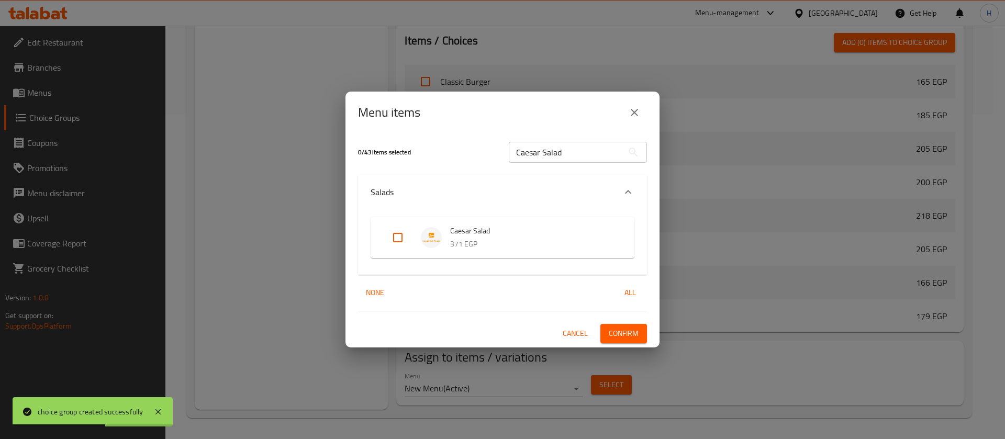
click at [397, 234] on input "Expand" at bounding box center [397, 237] width 25 height 25
checkbox input "true"
click at [627, 330] on span "Confirm" at bounding box center [624, 333] width 30 height 13
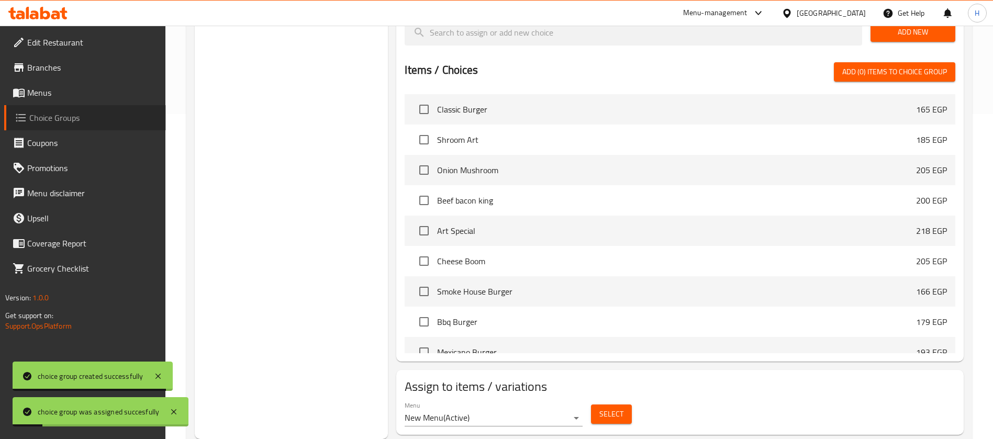
click at [82, 123] on span "Choice Groups" at bounding box center [93, 118] width 128 height 13
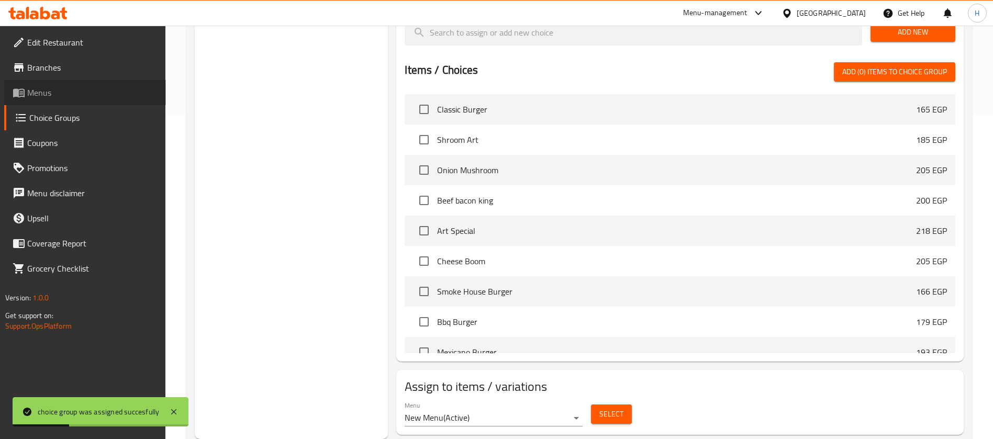
click at [84, 94] on span "Menus" at bounding box center [92, 92] width 130 height 13
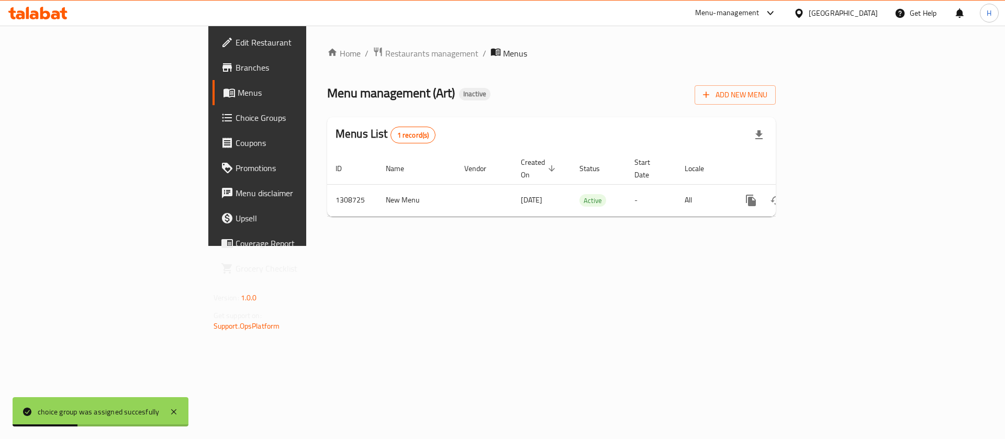
click at [236, 65] on span "Branches" at bounding box center [302, 67] width 132 height 13
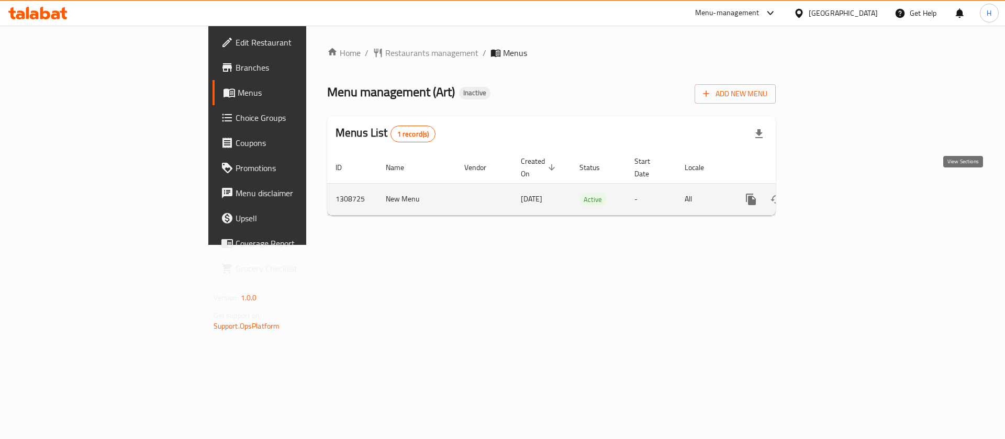
click at [833, 193] on icon "enhanced table" at bounding box center [826, 199] width 13 height 13
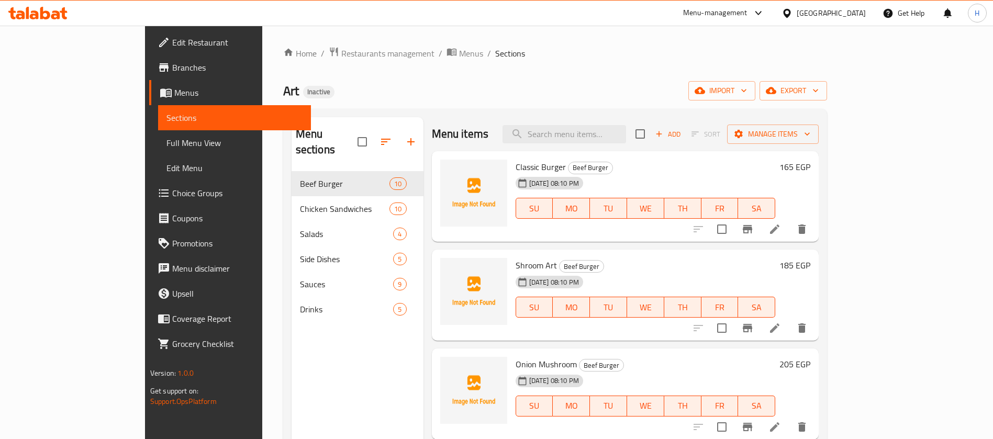
click at [166, 141] on span "Full Menu View" at bounding box center [234, 143] width 136 height 13
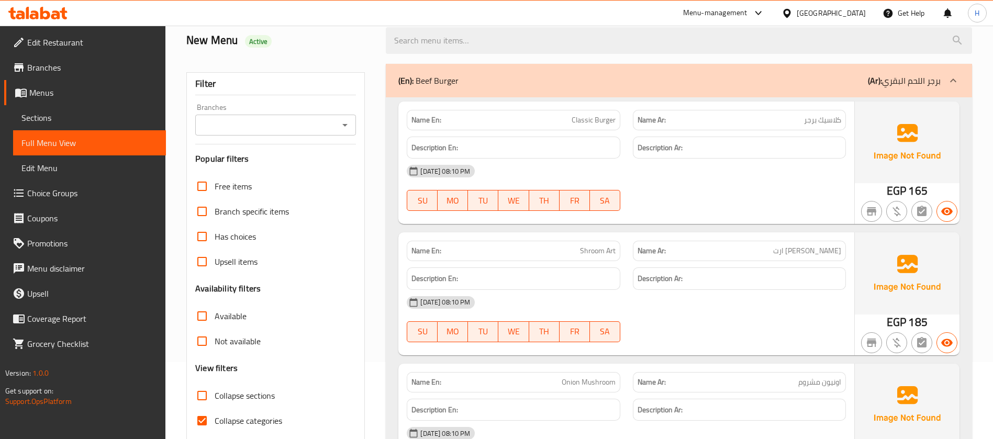
scroll to position [79, 0]
click at [279, 415] on span "Collapse categories" at bounding box center [249, 419] width 68 height 13
click at [215, 415] on input "Collapse categories" at bounding box center [202, 419] width 25 height 25
checkbox input "false"
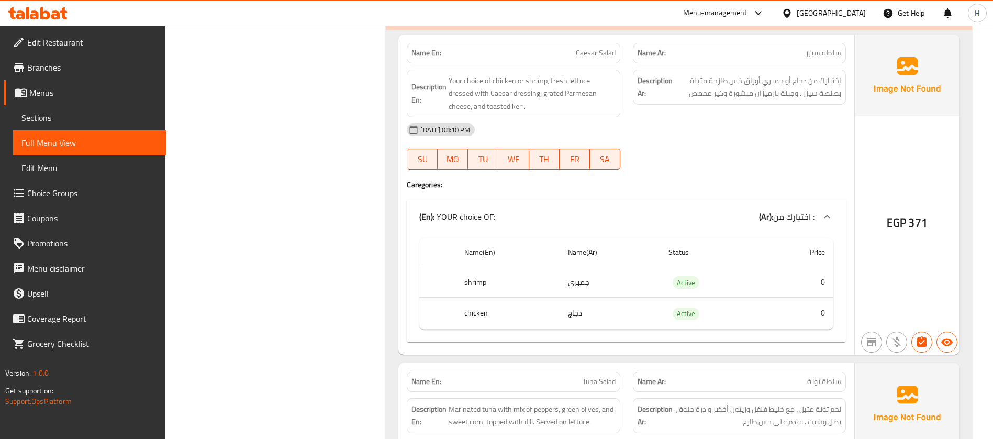
scroll to position [2870, 0]
